Goal: Check status: Check status

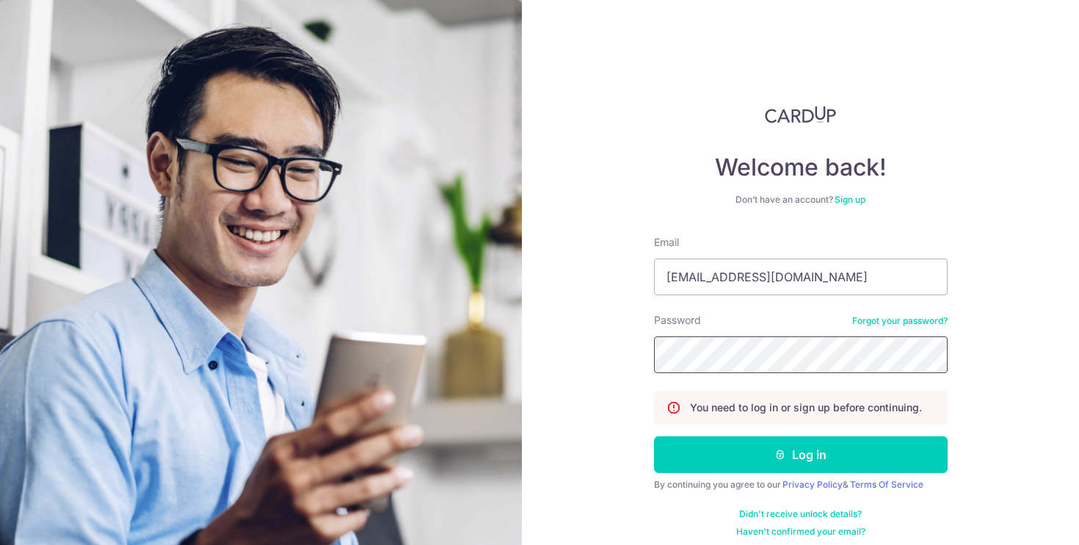
click at [798, 454] on button "Log in" at bounding box center [801, 454] width 294 height 37
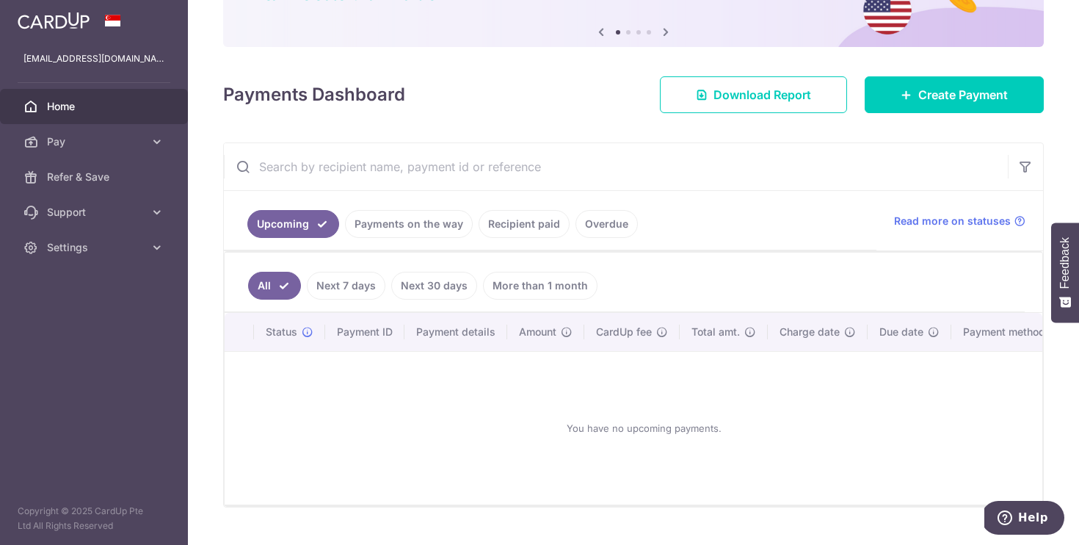
scroll to position [142, 0]
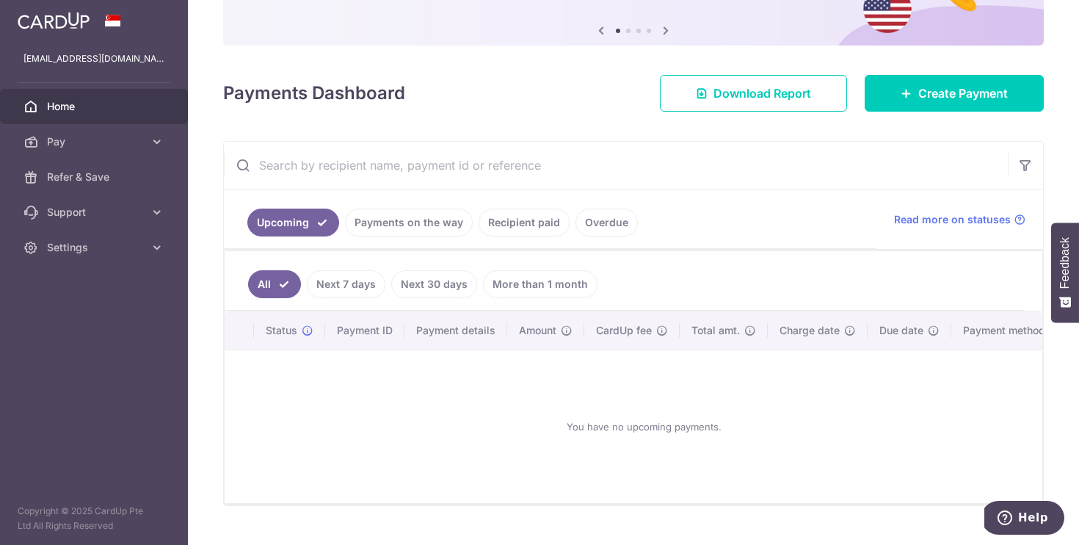
click at [352, 288] on link "Next 7 days" at bounding box center [346, 284] width 79 height 28
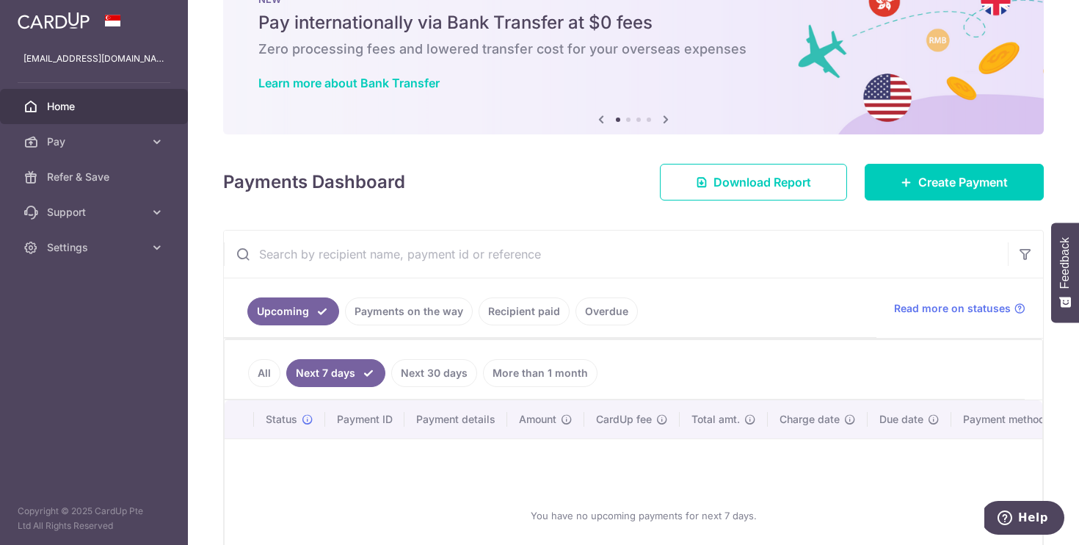
click at [434, 319] on link "Payments on the way" at bounding box center [409, 311] width 128 height 28
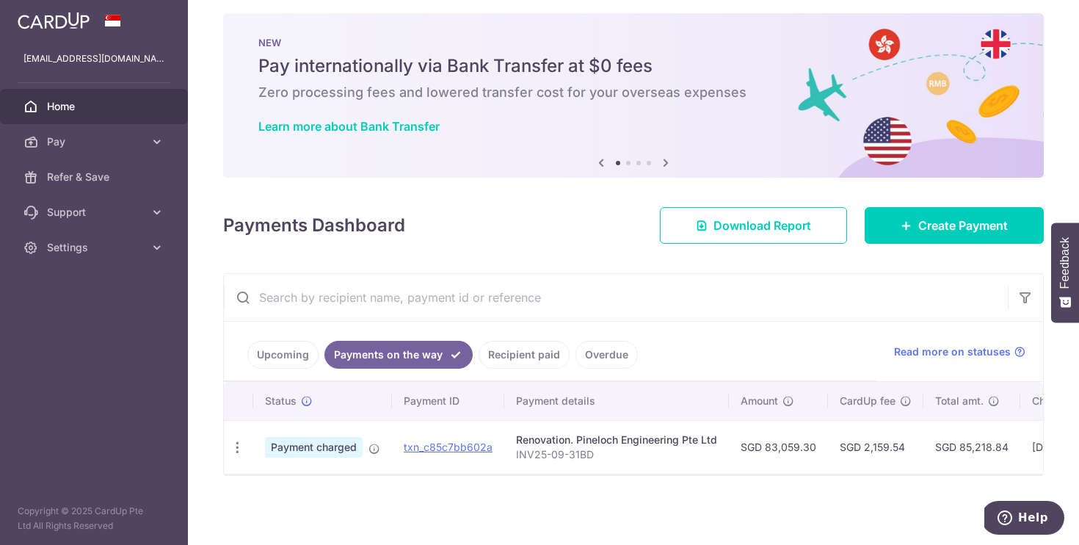
scroll to position [0, 0]
click at [462, 443] on link "txn_c85c7bb602a" at bounding box center [448, 446] width 89 height 12
